Goal: Task Accomplishment & Management: Manage account settings

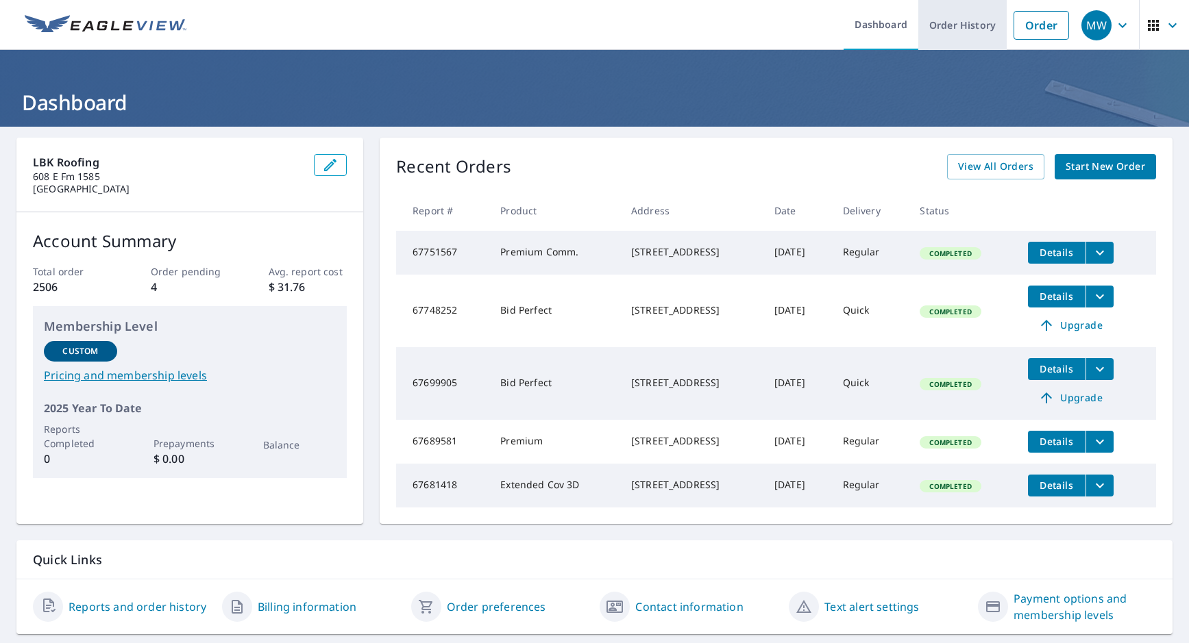
click at [968, 23] on link "Order History" at bounding box center [962, 25] width 88 height 50
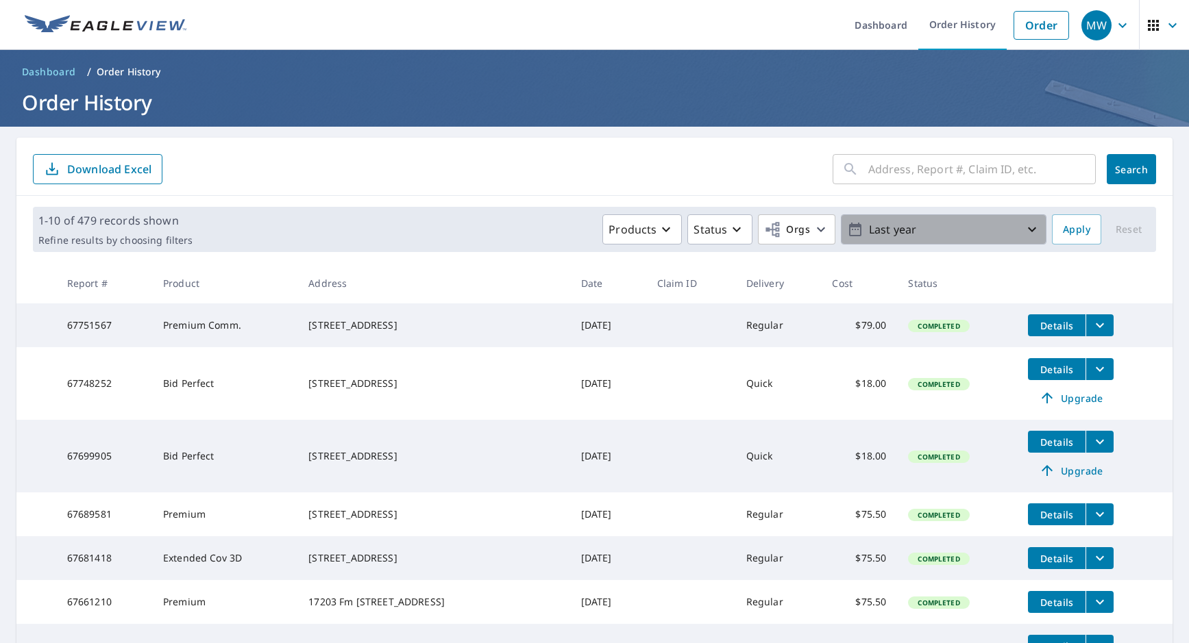
click at [969, 232] on p "Last year" at bounding box center [943, 230] width 160 height 24
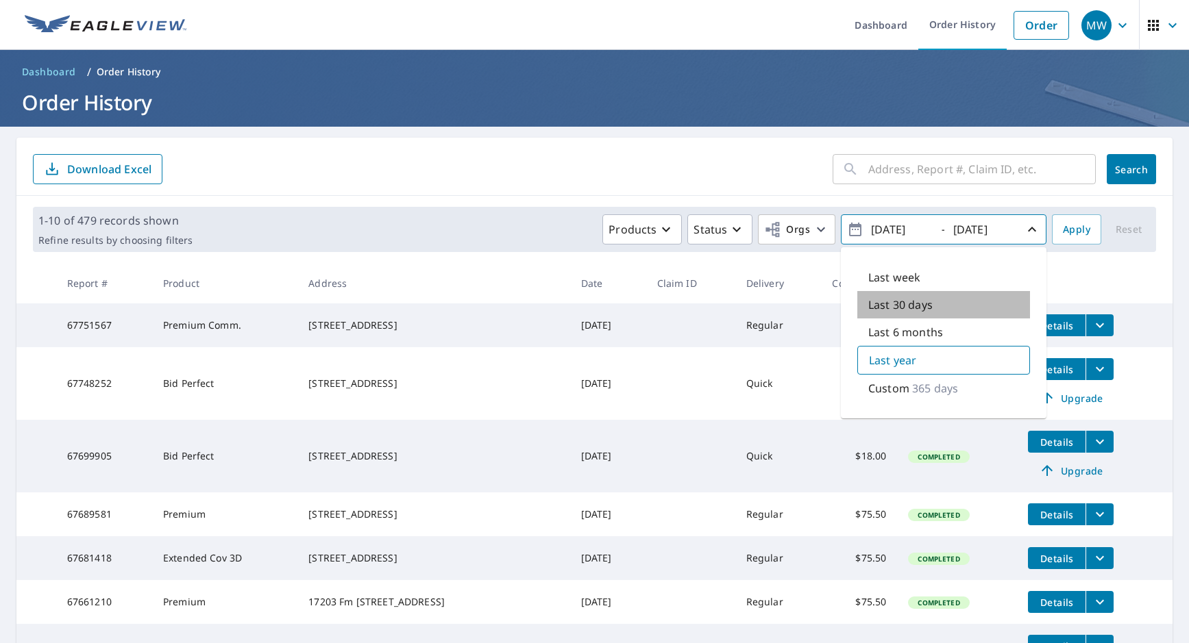
click at [897, 304] on p "Last 30 days" at bounding box center [900, 305] width 64 height 16
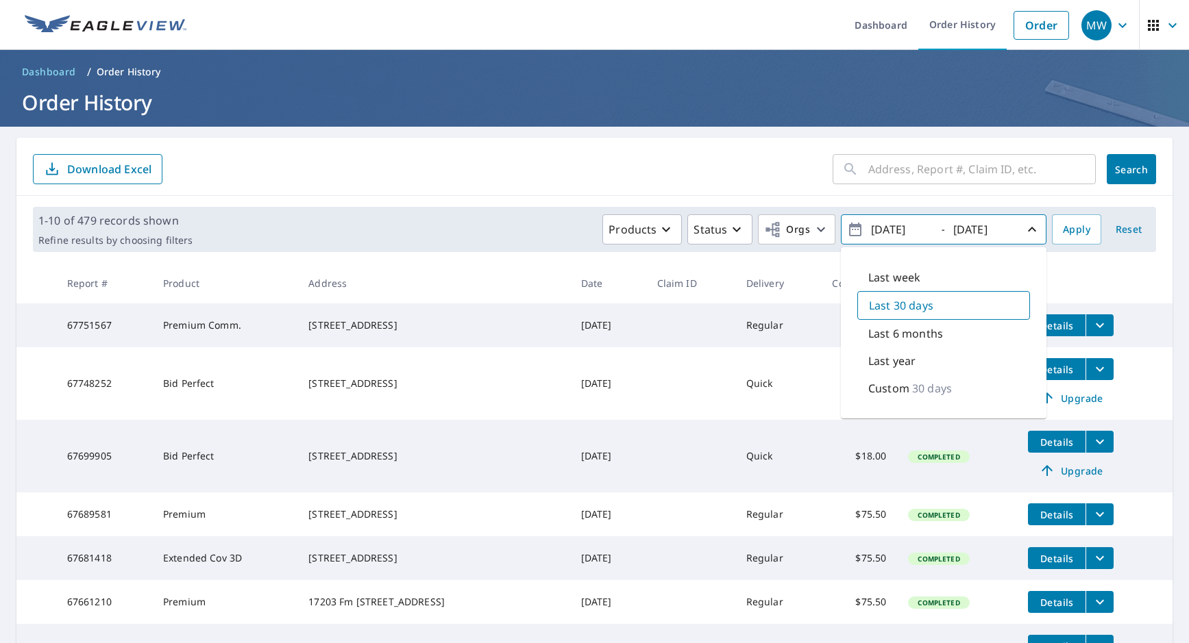
click at [914, 386] on p "30 days" at bounding box center [932, 388] width 40 height 16
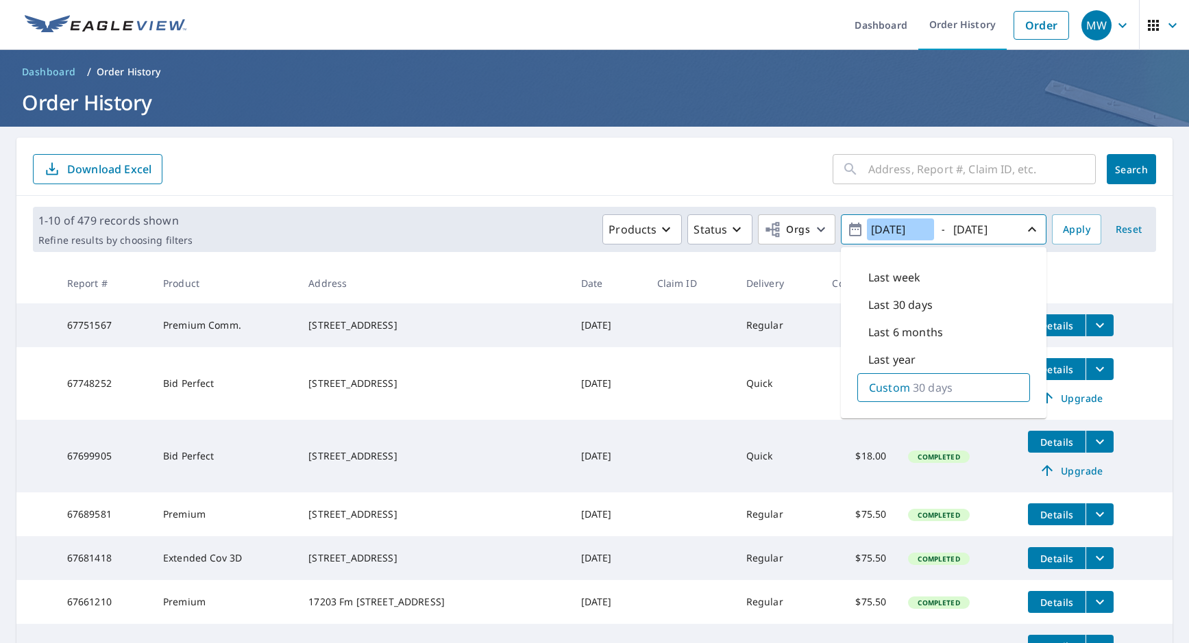
click at [919, 229] on input "[DATE]" at bounding box center [900, 230] width 67 height 22
type input "[DATE]"
click at [986, 228] on input "[DATE]" at bounding box center [982, 230] width 67 height 22
type input "[DATE]"
click at [1078, 228] on span "Apply" at bounding box center [1076, 229] width 27 height 17
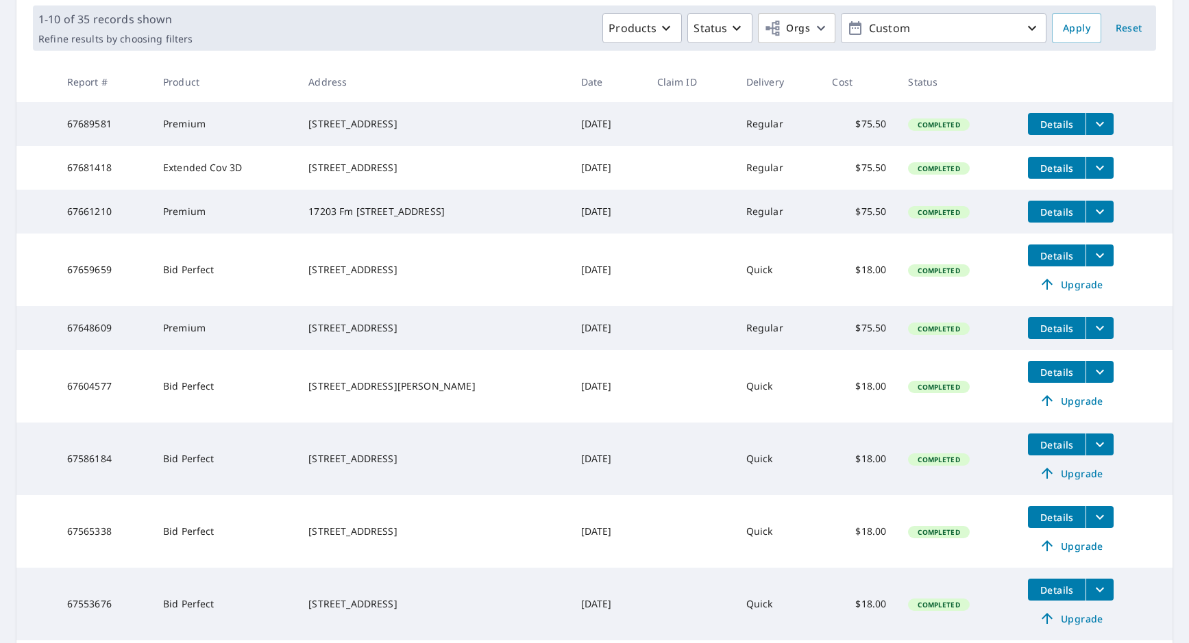
scroll to position [384, 0]
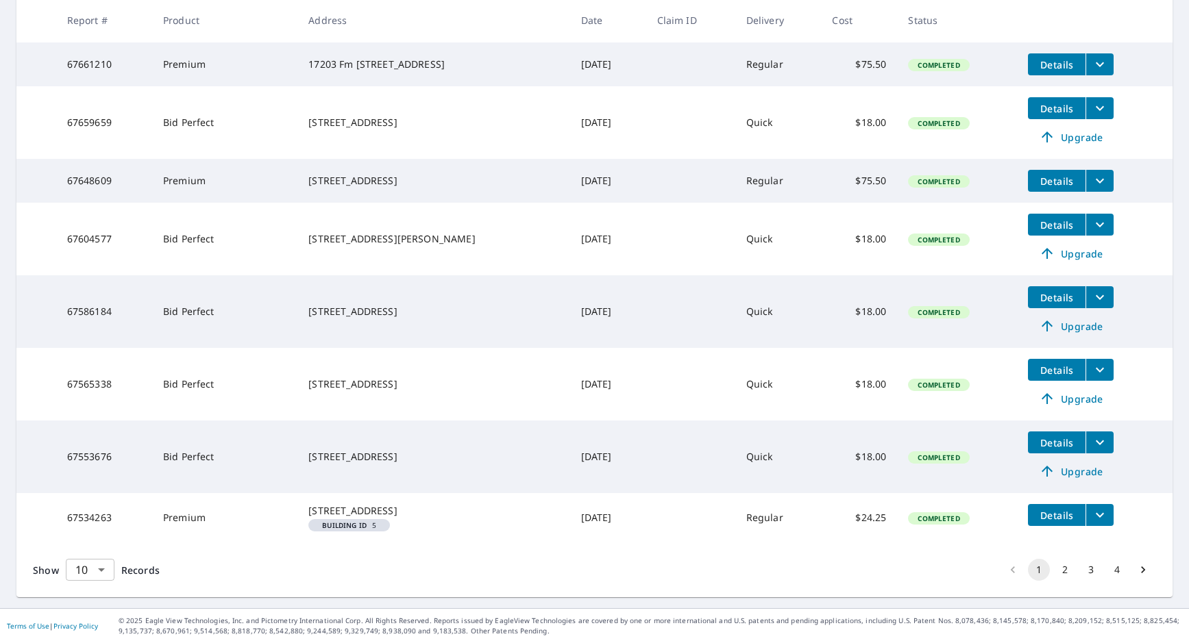
click at [81, 571] on body "MW MW Dashboard Order History Order MW Dashboard / Order History Order History …" at bounding box center [594, 321] width 1189 height 643
click at [78, 615] on li "100" at bounding box center [89, 614] width 49 height 25
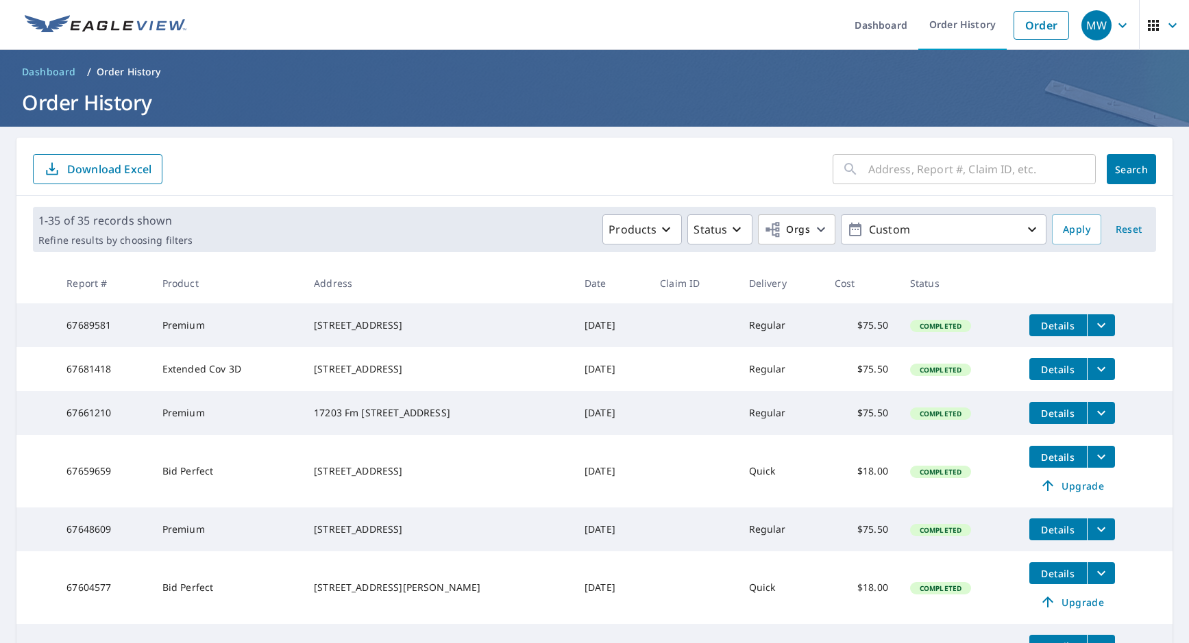
click at [132, 168] on p "Download Excel" at bounding box center [109, 169] width 84 height 15
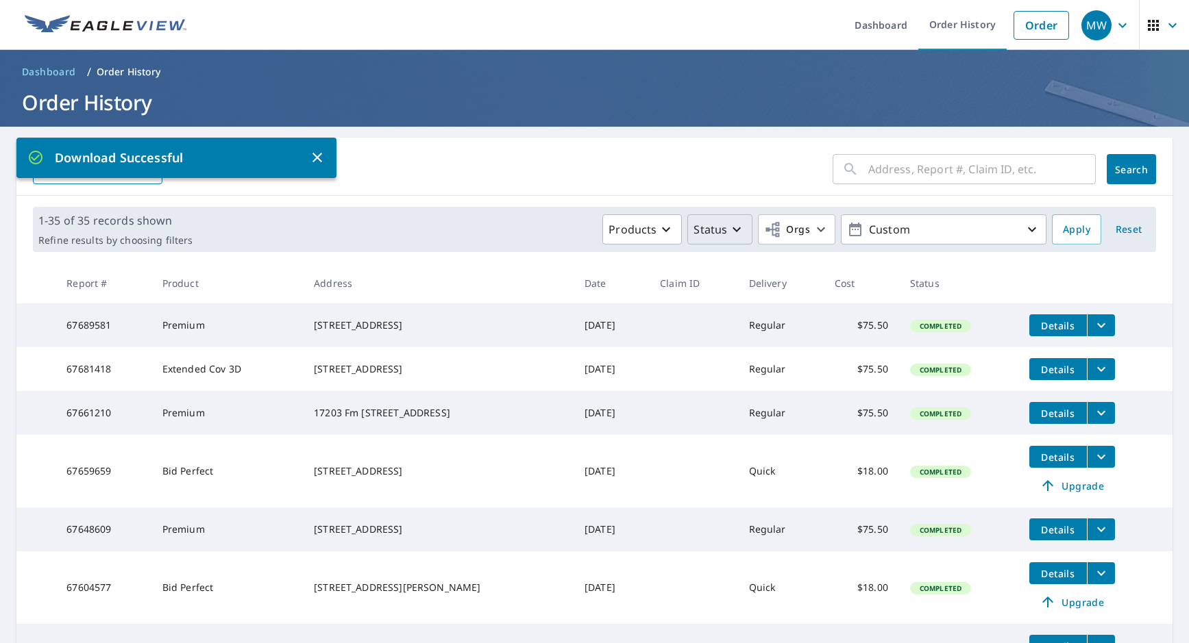
click at [699, 237] on p "Status" at bounding box center [710, 229] width 34 height 16
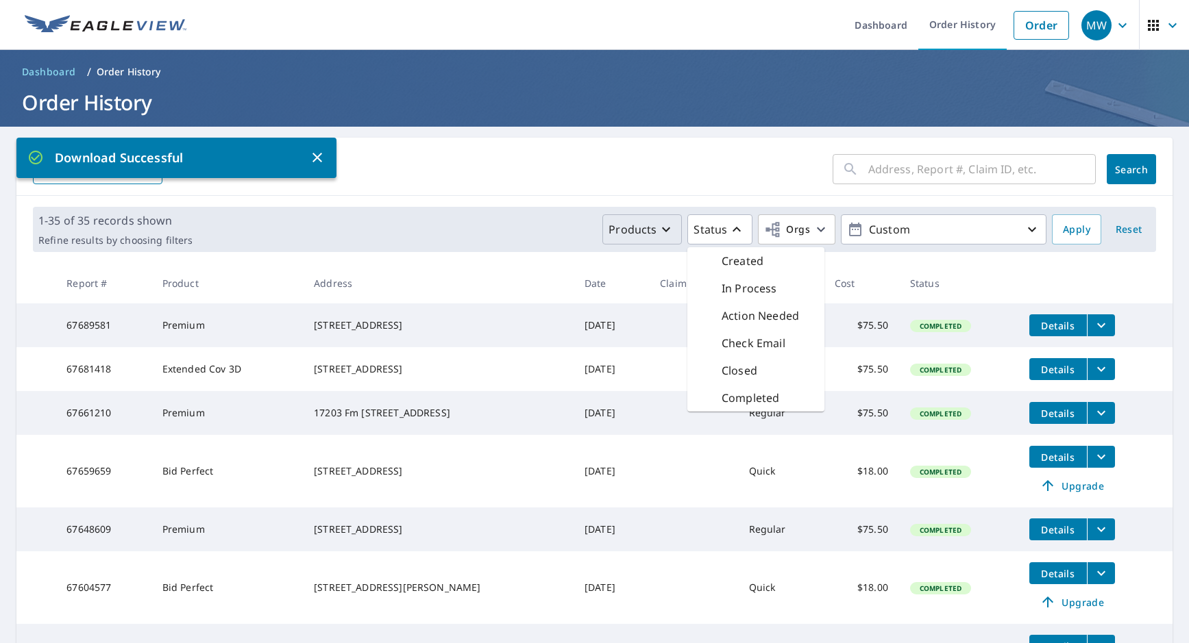
click at [644, 234] on p "Products" at bounding box center [632, 229] width 48 height 16
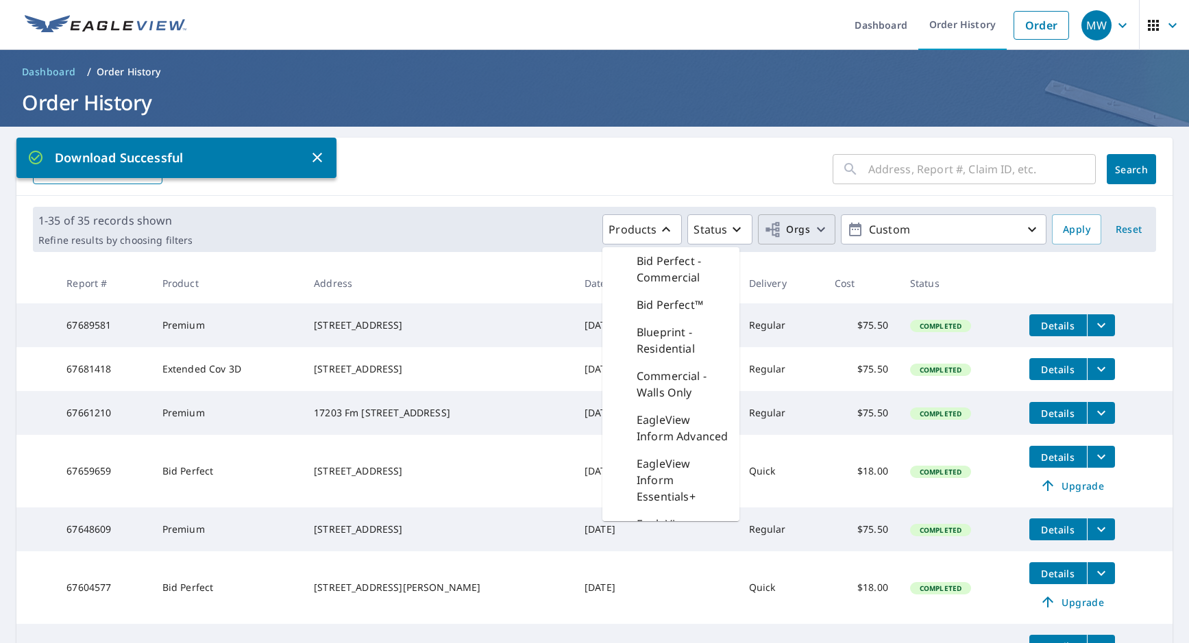
click at [808, 241] on button "Orgs" at bounding box center [796, 229] width 77 height 30
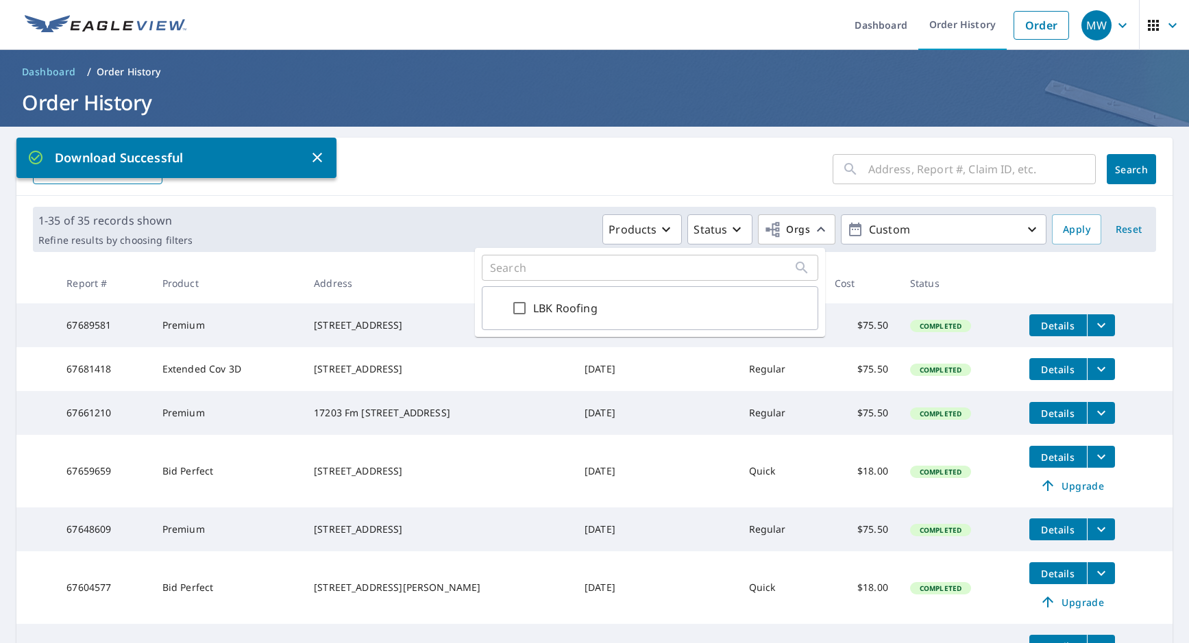
click at [514, 312] on input "LBK Roofing" at bounding box center [519, 308] width 16 height 16
checkbox input "true"
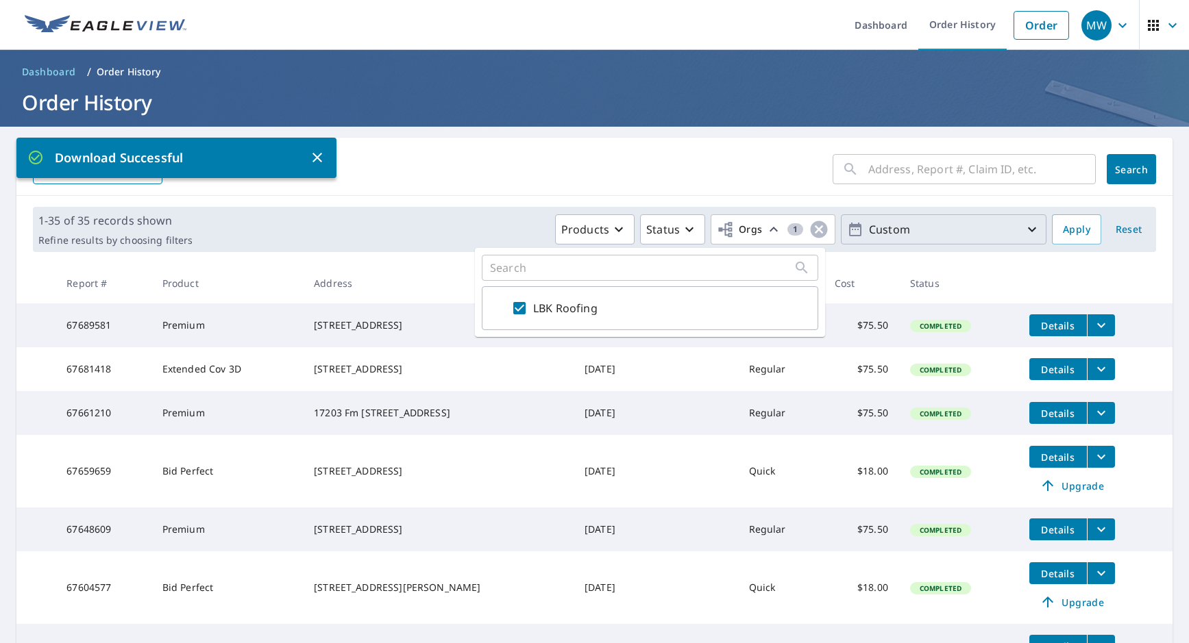
click at [929, 237] on p "Custom" at bounding box center [943, 230] width 160 height 24
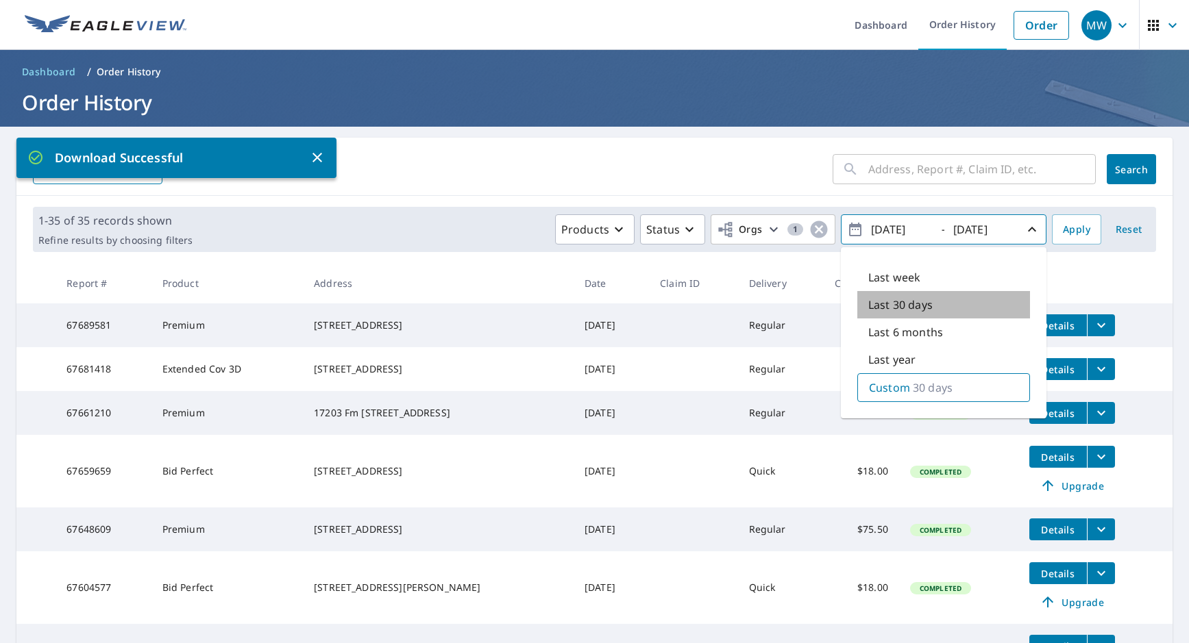
click at [906, 306] on p "Last 30 days" at bounding box center [900, 305] width 64 height 16
type input "[DATE]"
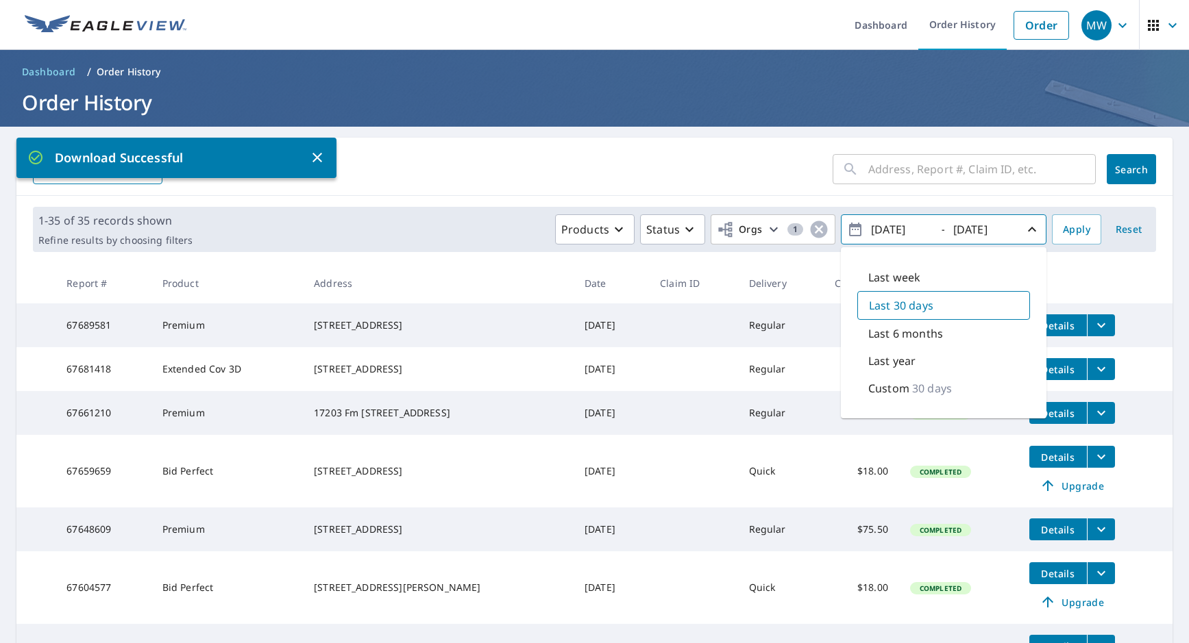
click at [890, 390] on p "Custom" at bounding box center [888, 388] width 41 height 16
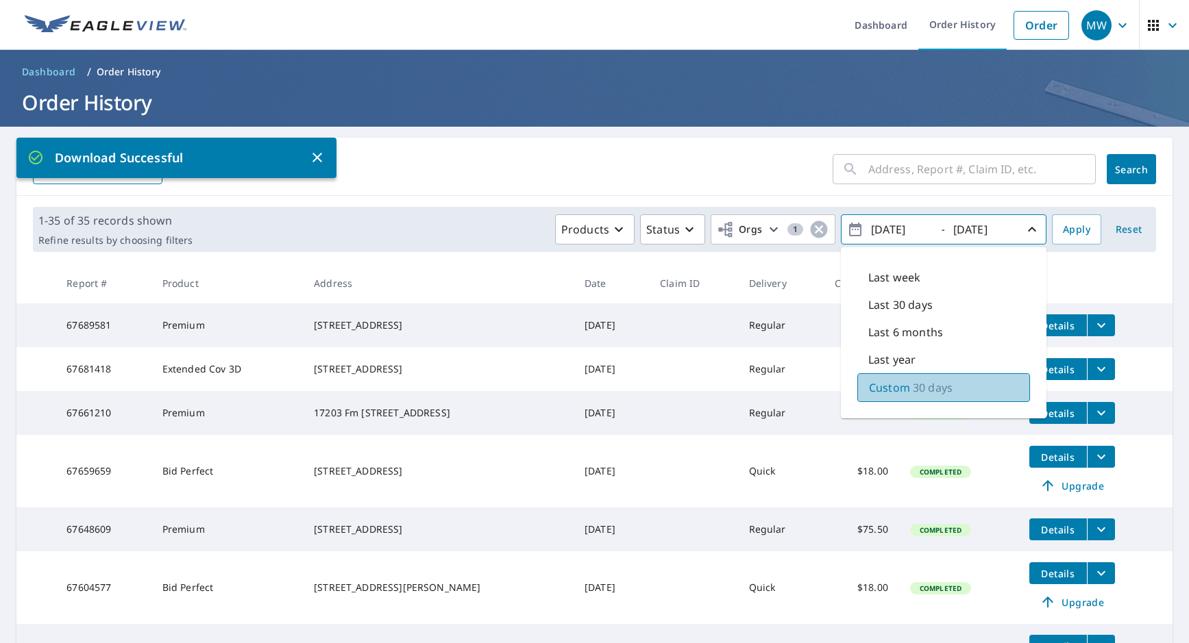
click at [893, 382] on p "Custom" at bounding box center [889, 388] width 41 height 16
type input "[DATE]"
click at [997, 225] on input "[DATE]" at bounding box center [982, 230] width 67 height 22
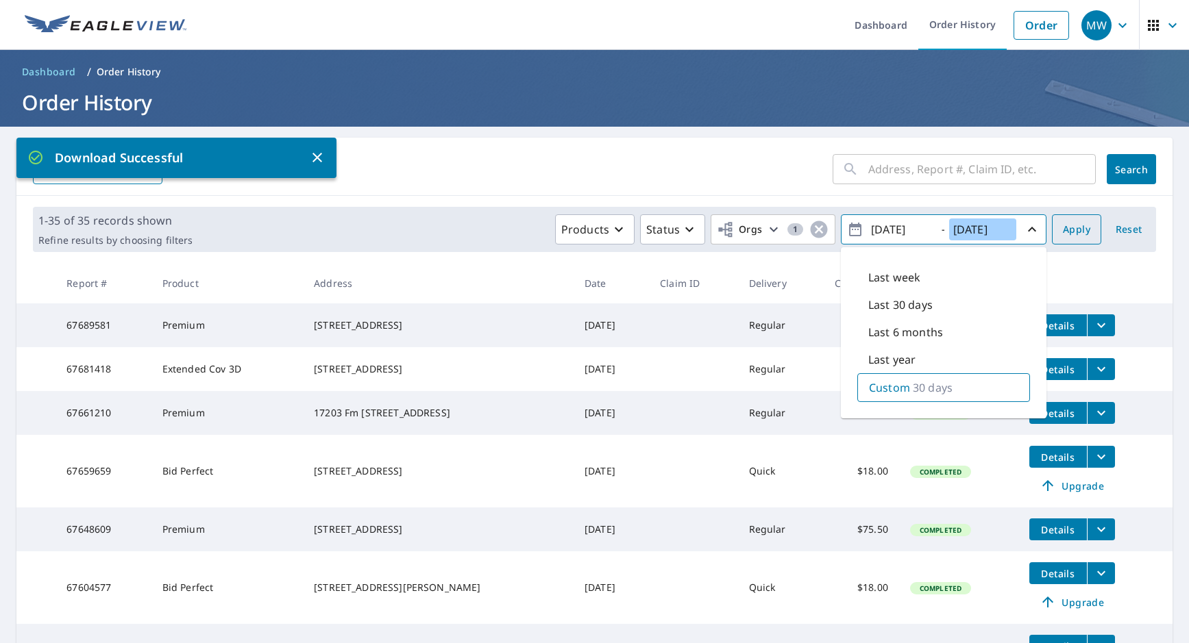
type input "[DATE]"
click at [1077, 223] on span "Apply" at bounding box center [1076, 229] width 27 height 17
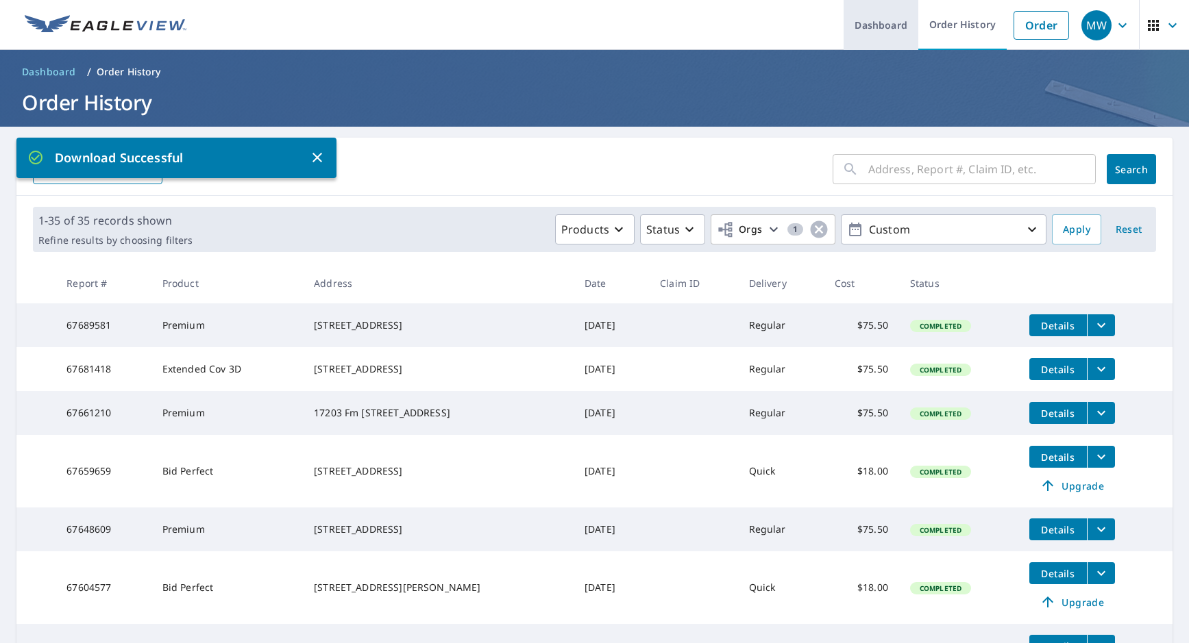
click at [895, 38] on link "Dashboard" at bounding box center [880, 25] width 75 height 50
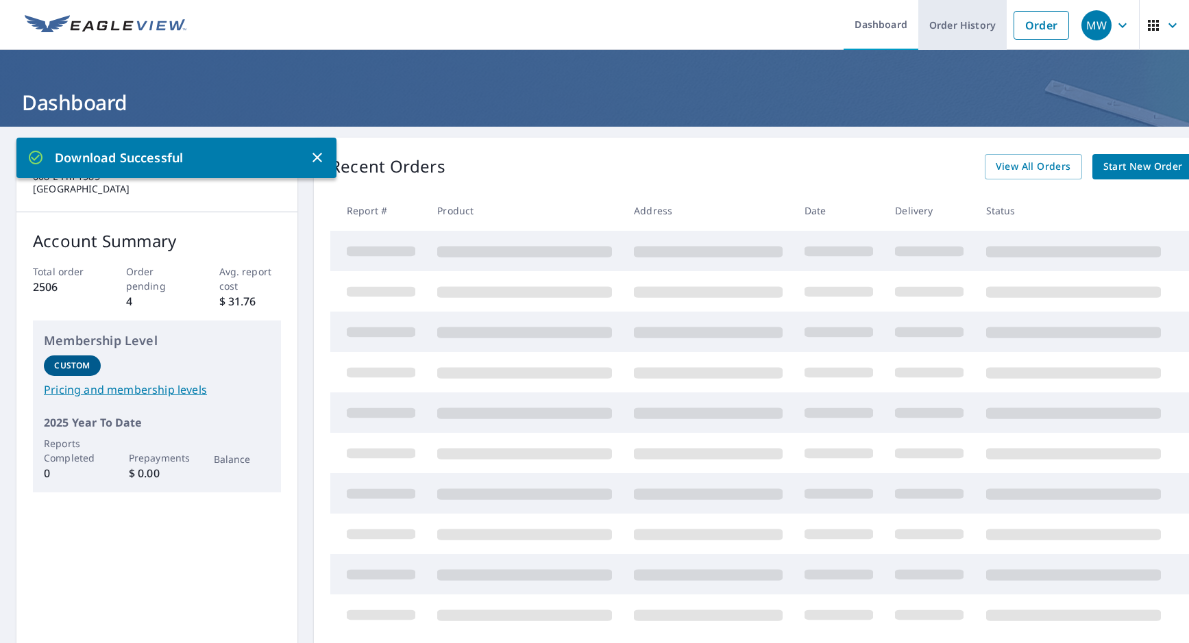
click at [956, 30] on link "Order History" at bounding box center [962, 25] width 88 height 50
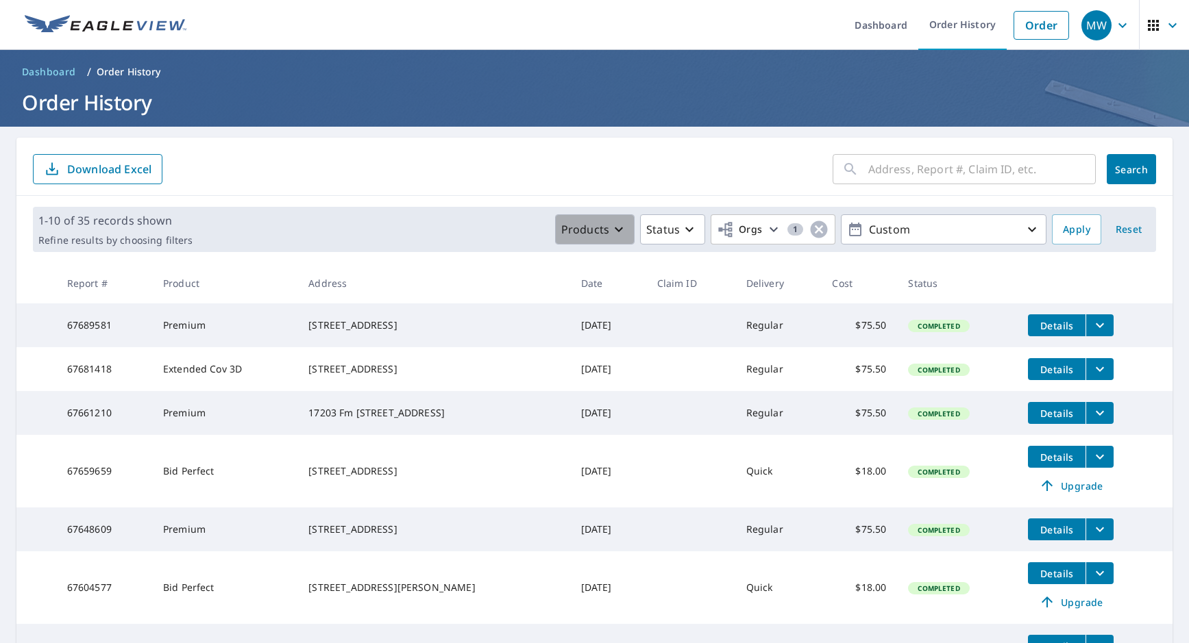
click at [612, 235] on icon "button" at bounding box center [618, 229] width 16 height 16
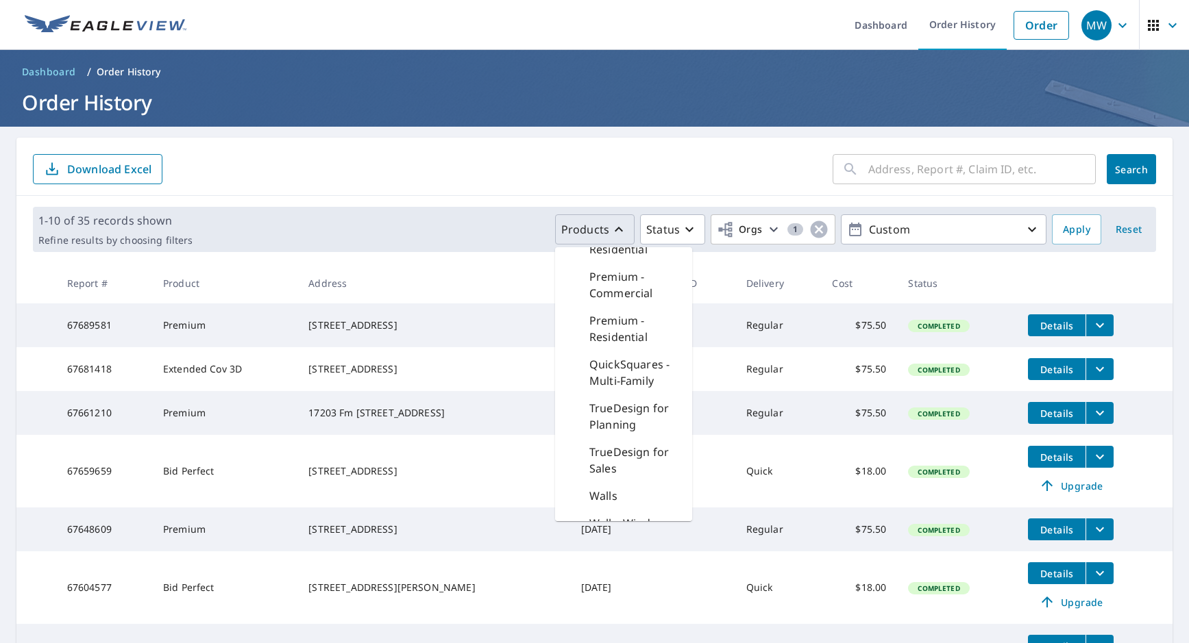
scroll to position [488, 0]
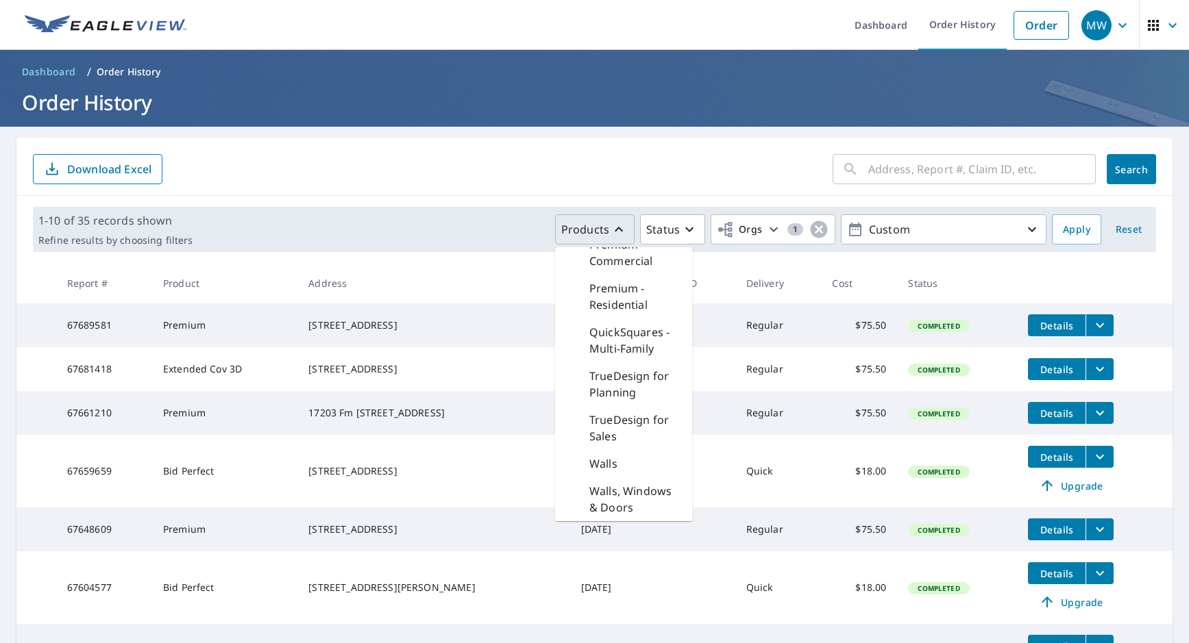
click at [587, 161] on form "​ Search Download Excel" at bounding box center [594, 169] width 1123 height 30
